Goal: Find specific page/section: Find specific page/section

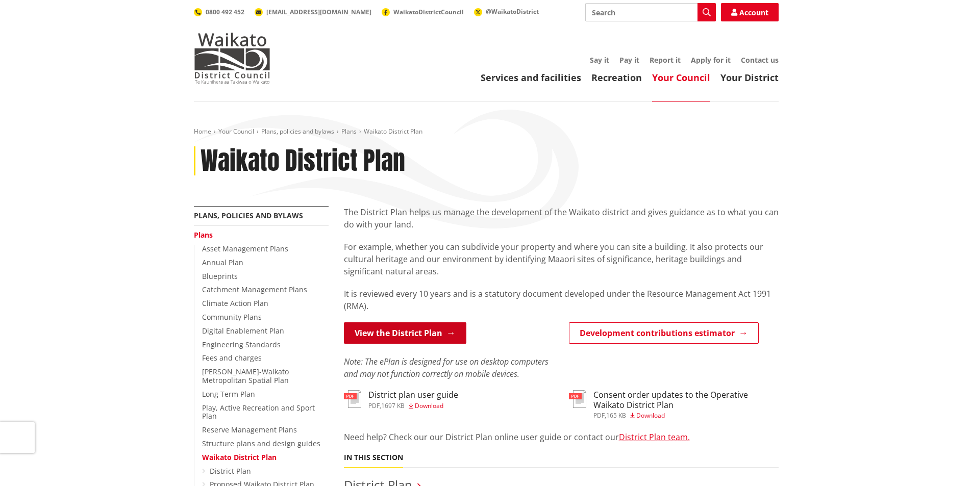
click at [425, 336] on link "View the District Plan" at bounding box center [405, 332] width 122 height 21
click at [379, 330] on link "View the District Plan" at bounding box center [405, 332] width 122 height 21
